Goal: Information Seeking & Learning: Learn about a topic

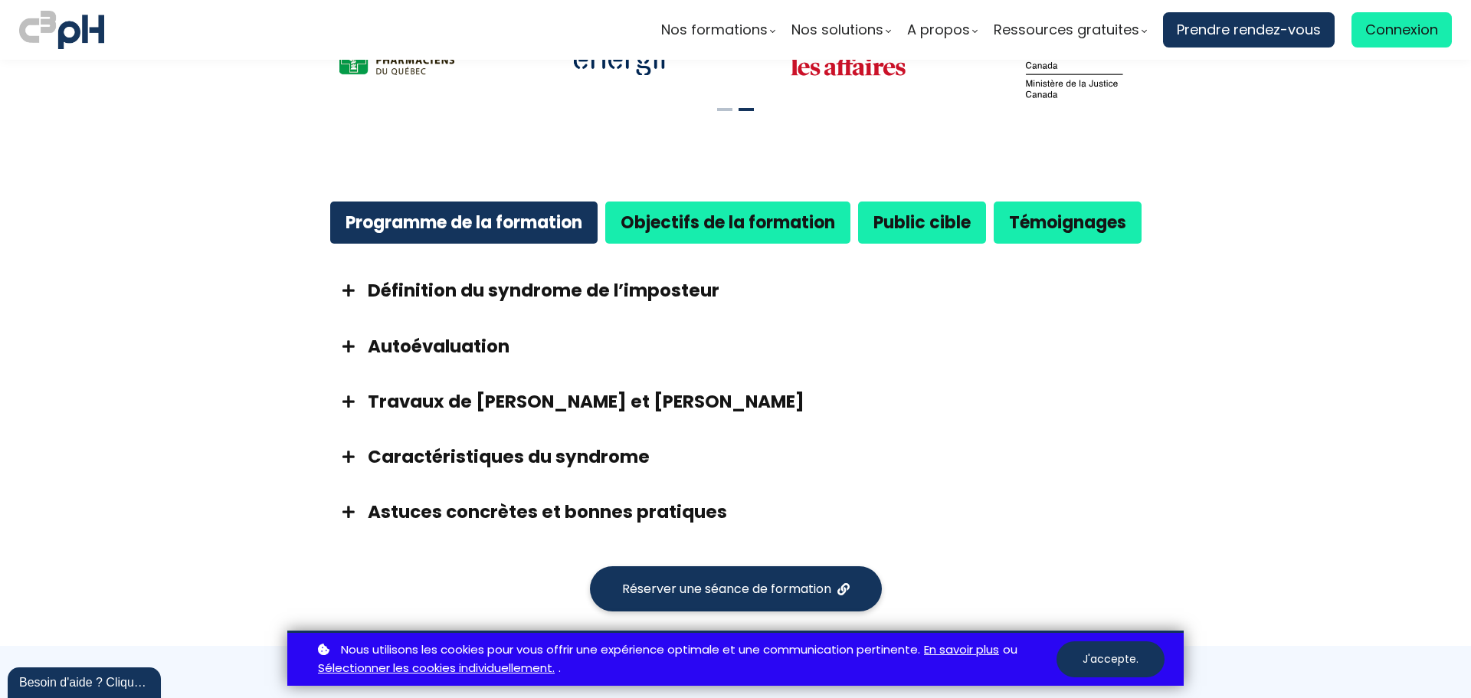
scroll to position [804, 0]
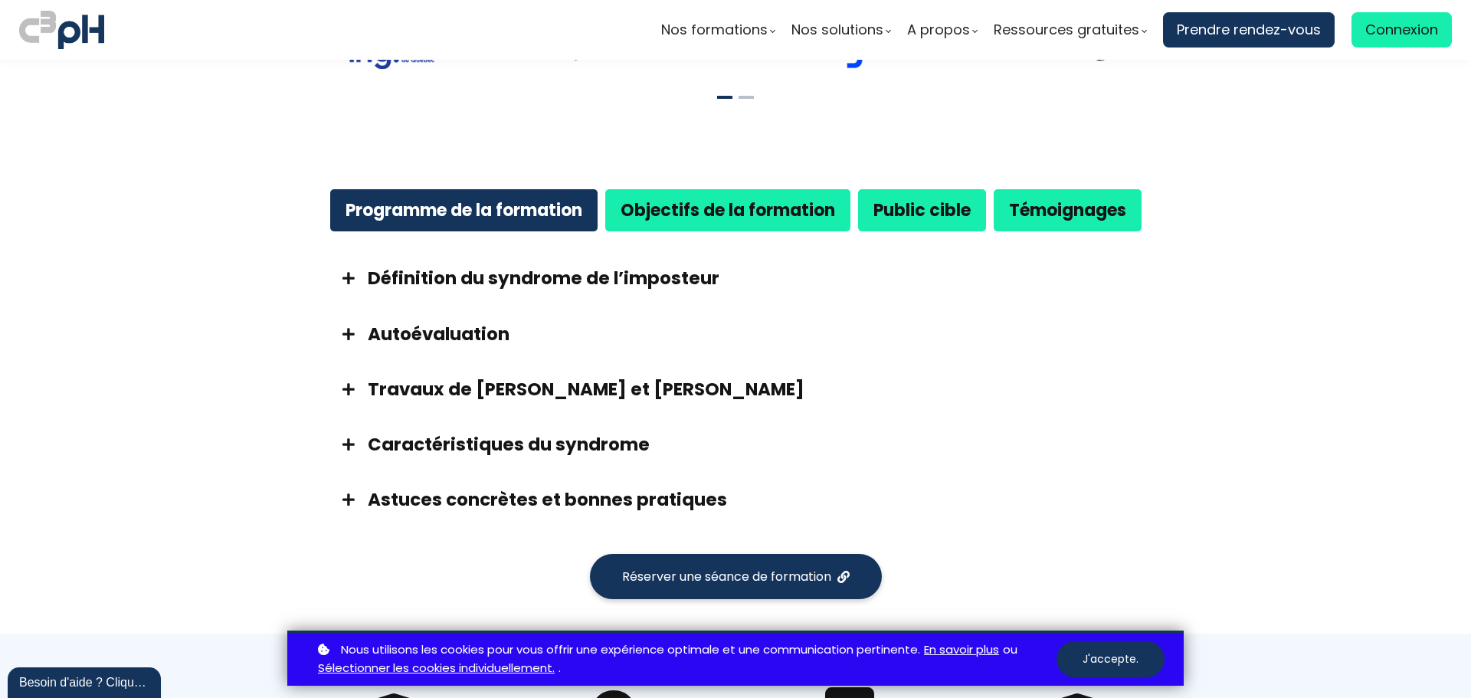
click at [346, 280] on span at bounding box center [348, 278] width 38 height 14
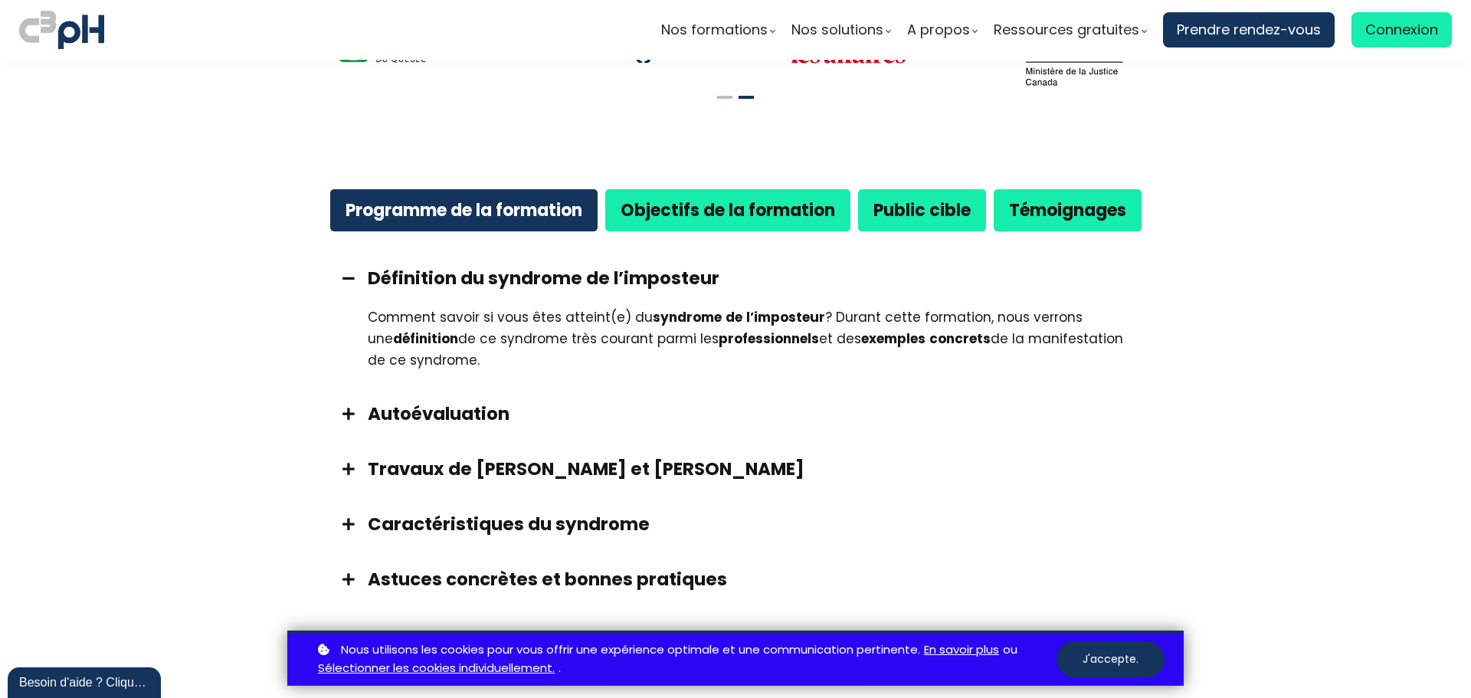
click at [343, 411] on span at bounding box center [348, 414] width 38 height 14
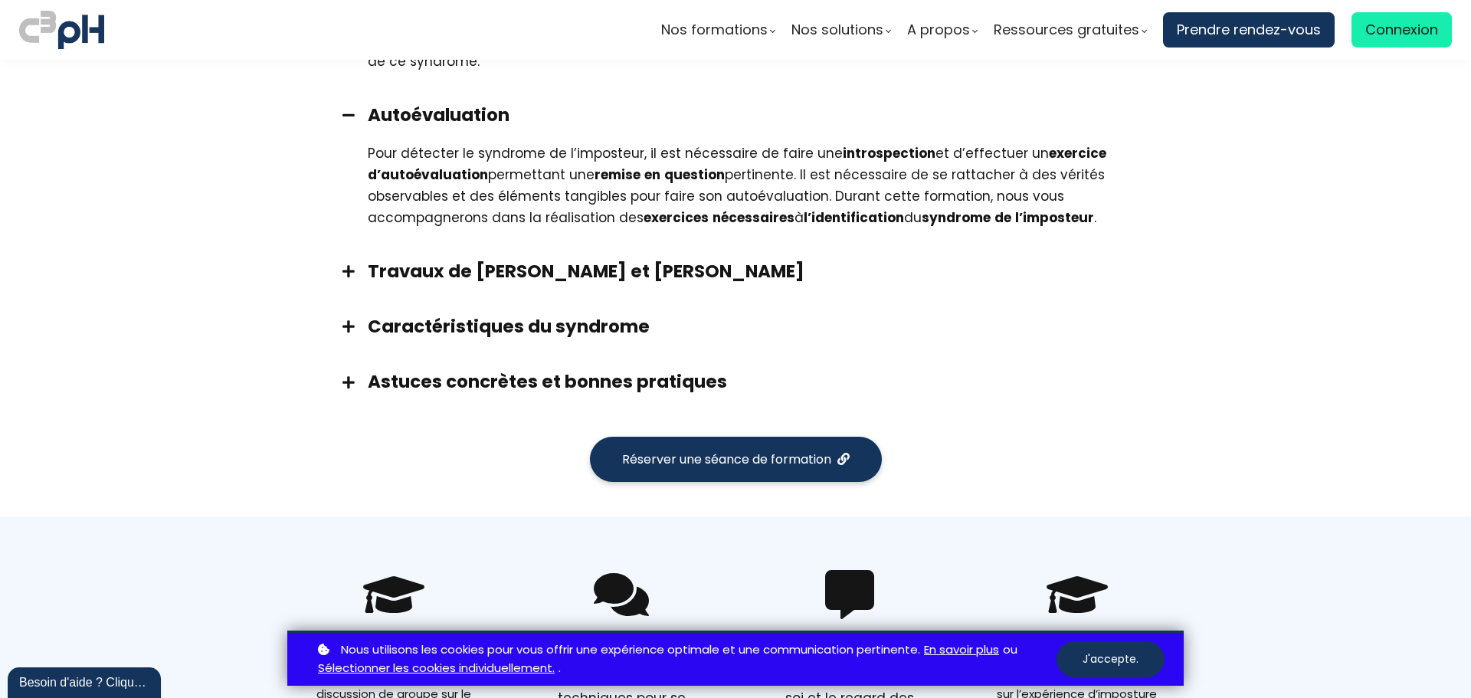
scroll to position [1234, 0]
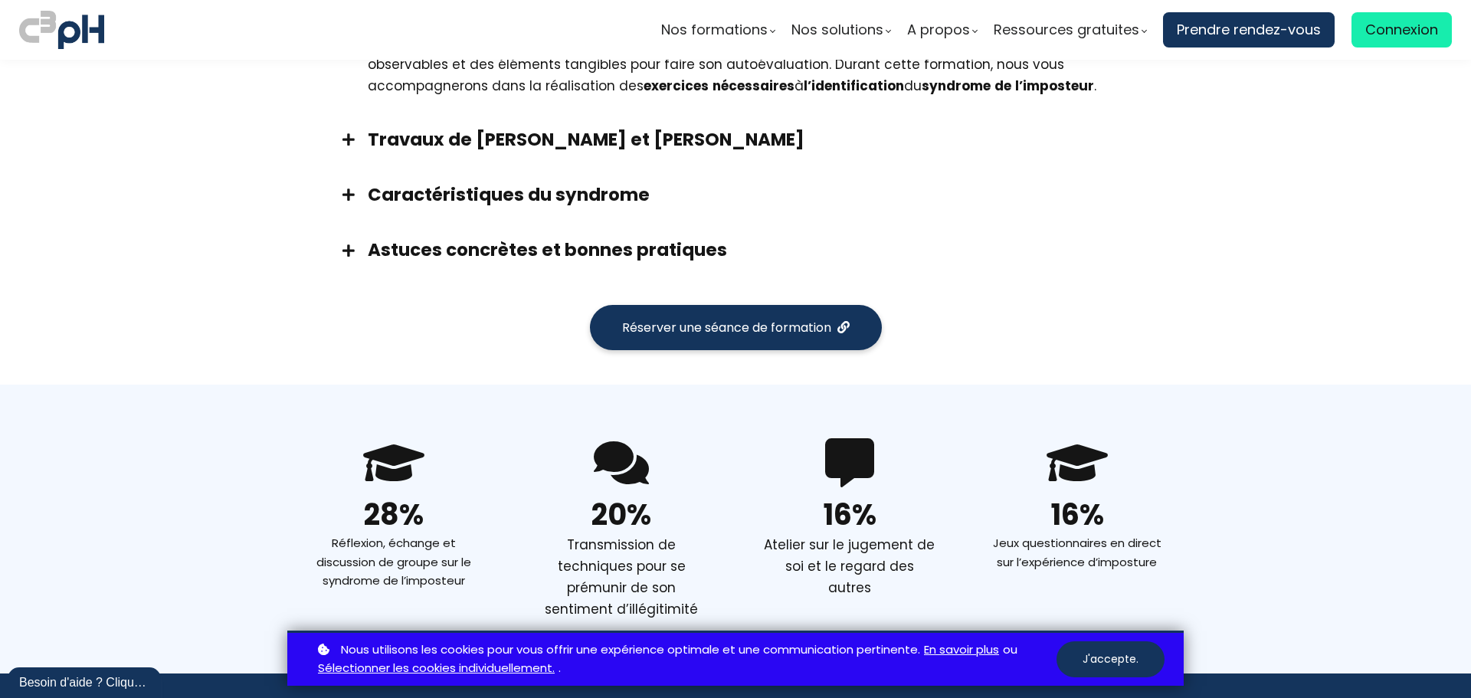
click at [342, 195] on span at bounding box center [348, 195] width 38 height 14
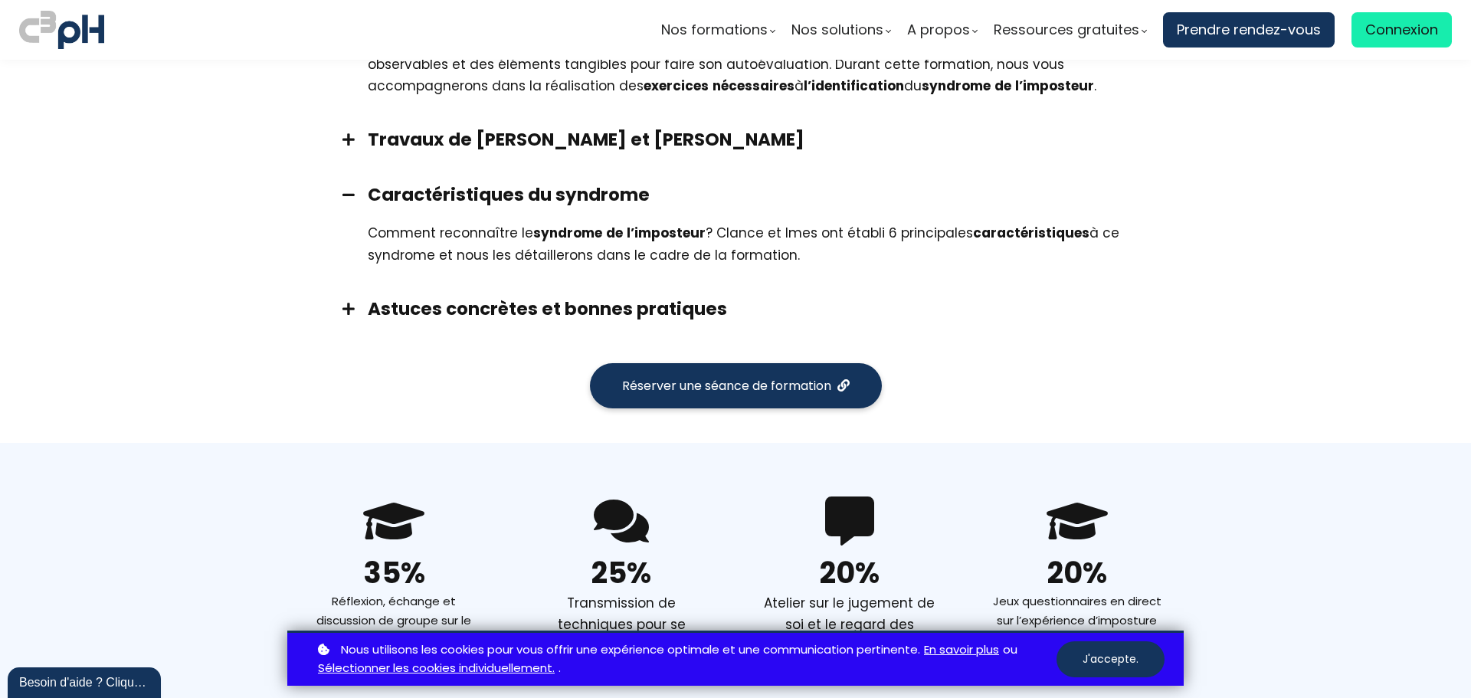
click at [342, 312] on span at bounding box center [348, 309] width 38 height 14
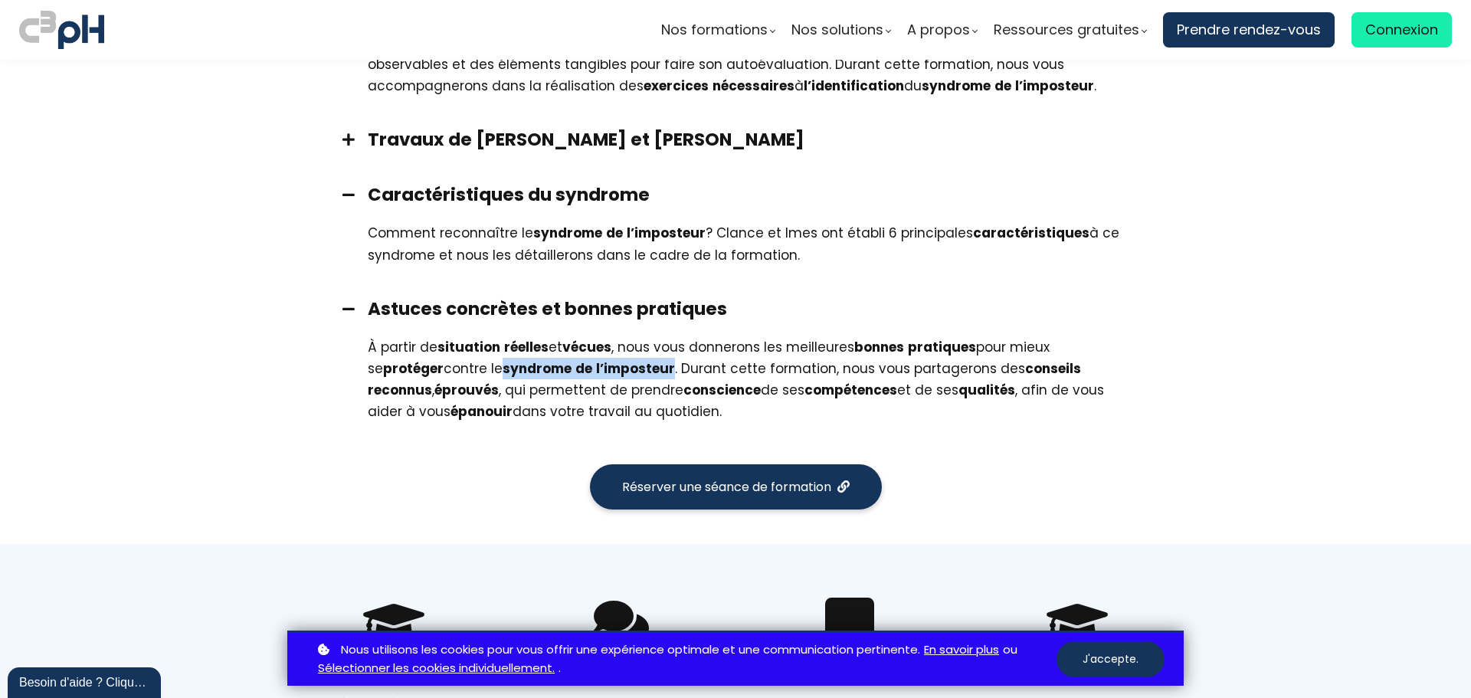
drag, startPoint x: 424, startPoint y: 371, endPoint x: 592, endPoint y: 372, distance: 167.8
click at [592, 372] on div "À partir de situation réelles et vécues , nous vous donnerons les meilleures bo…" at bounding box center [755, 379] width 774 height 86
copy div "syndrome de l’imposteur"
